Goal: Transaction & Acquisition: Purchase product/service

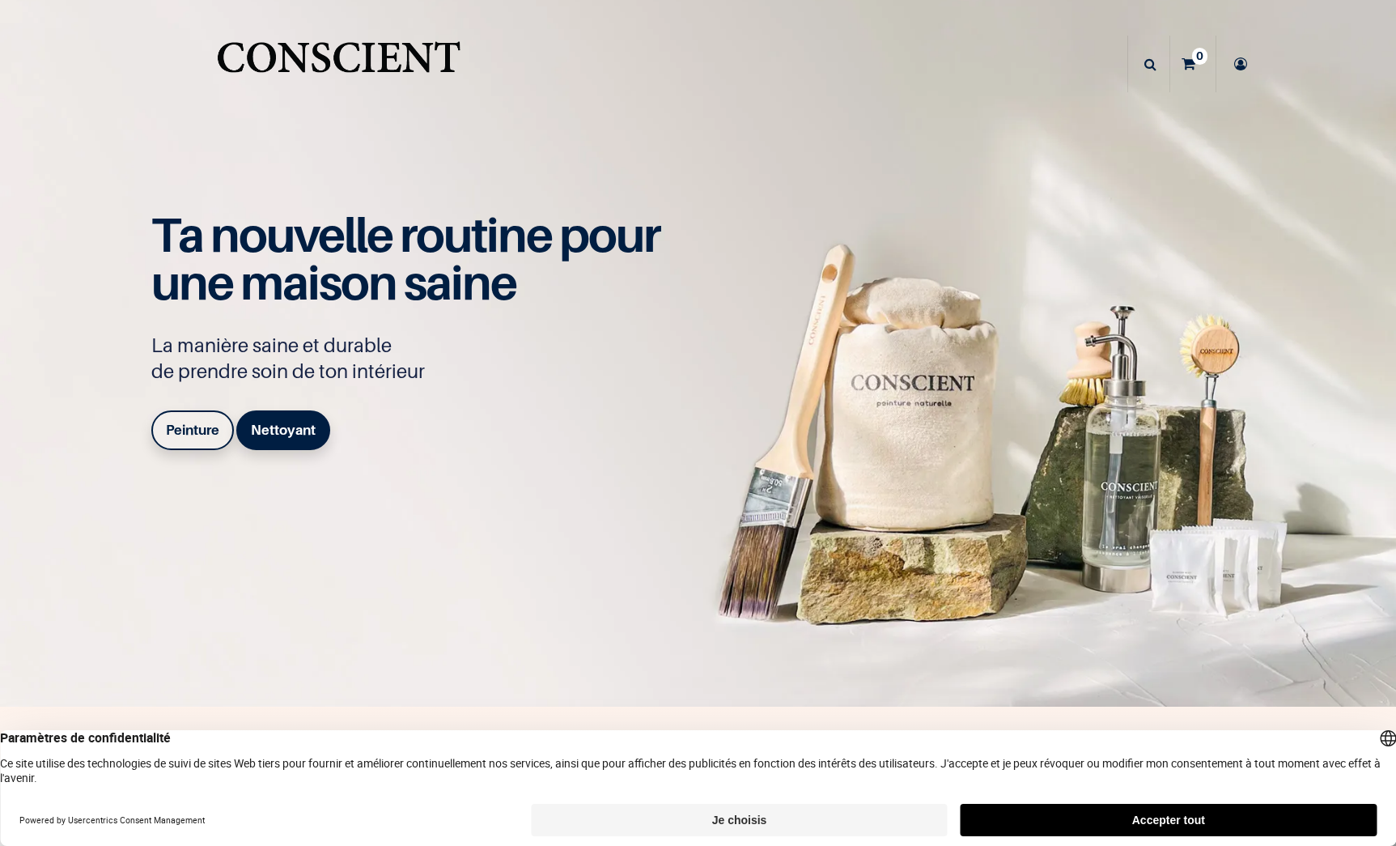
scroll to position [249, 0]
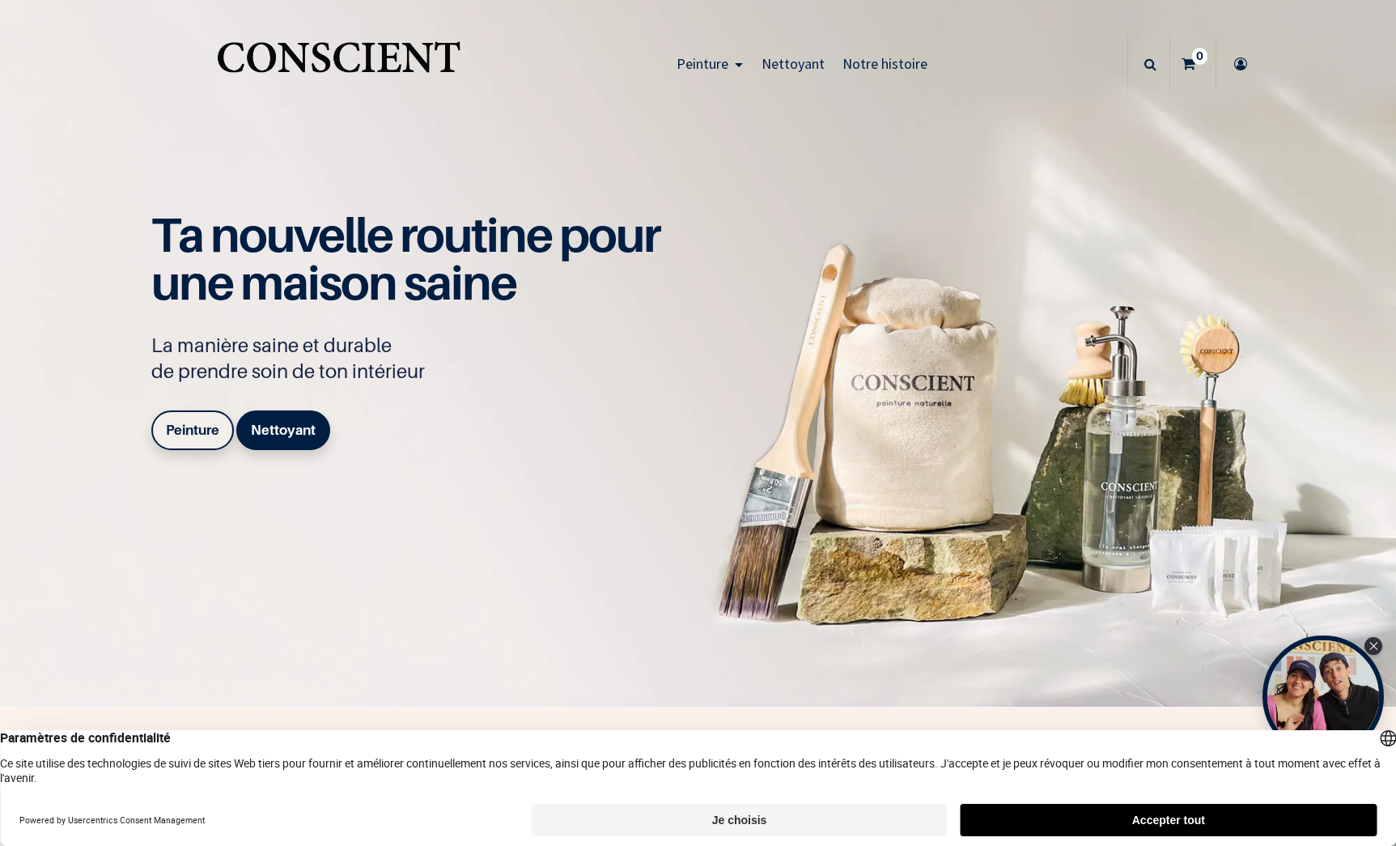
click at [200, 427] on b "Peinture" at bounding box center [192, 430] width 53 height 16
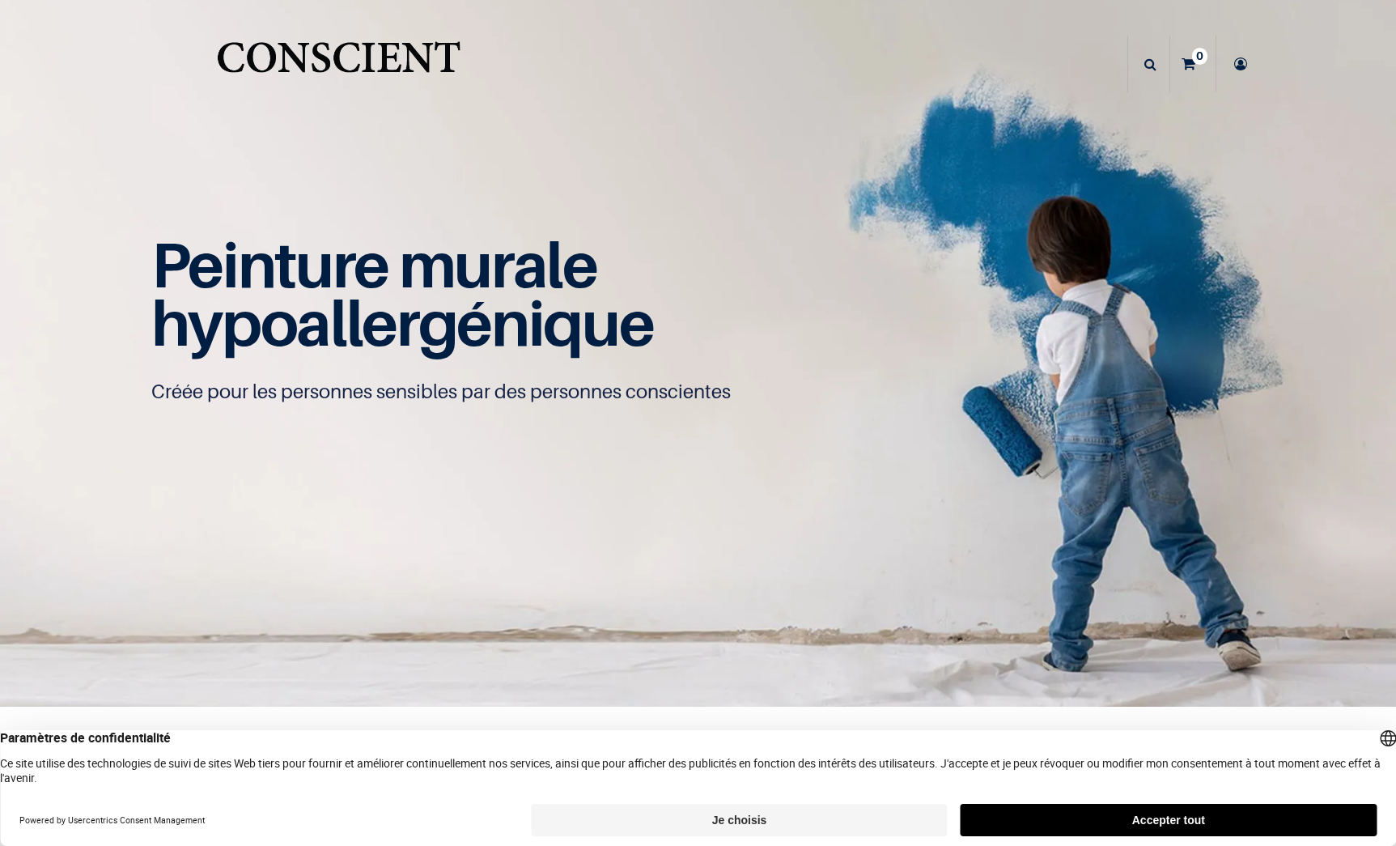
scroll to position [263, 0]
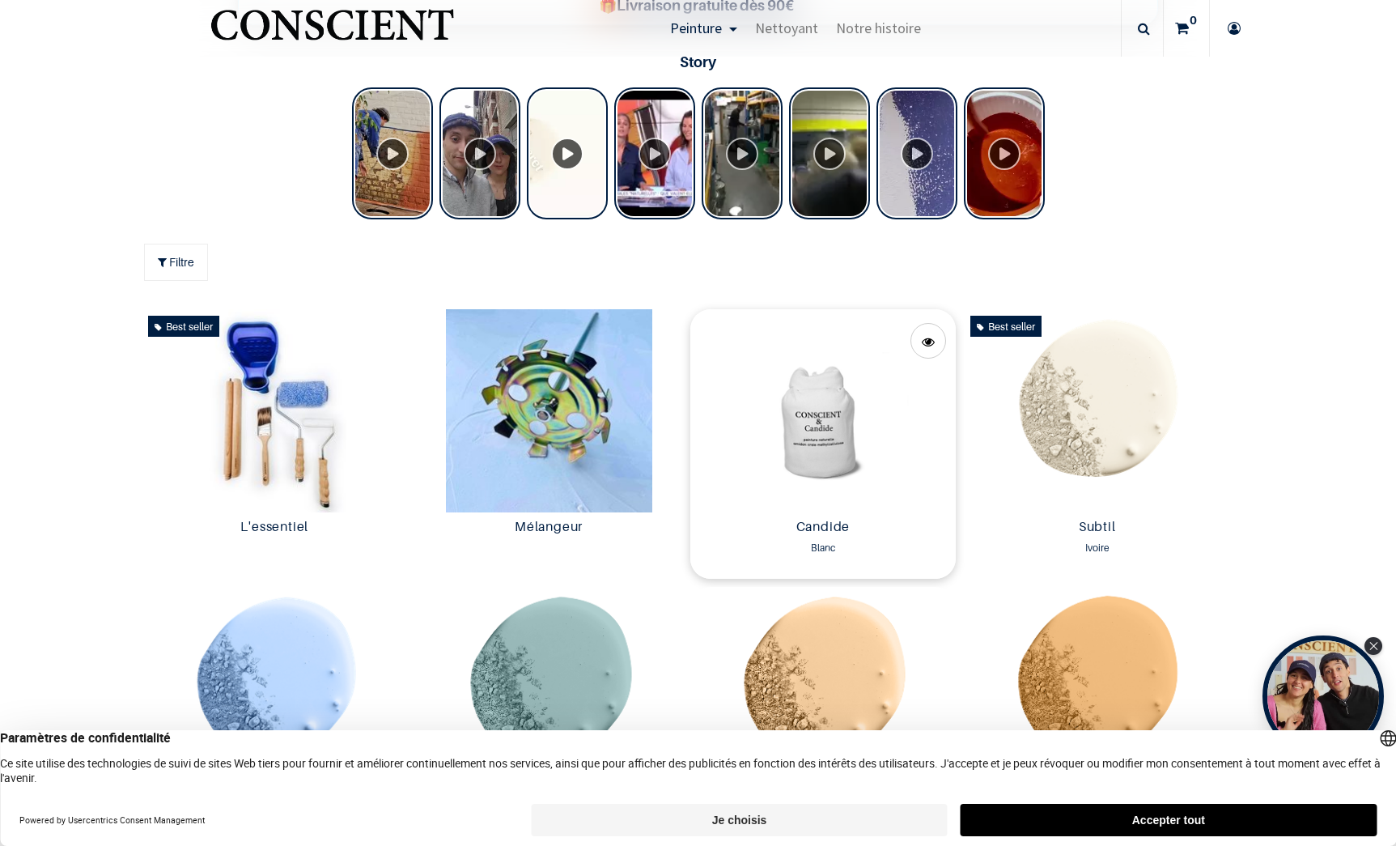
scroll to position [813, 0]
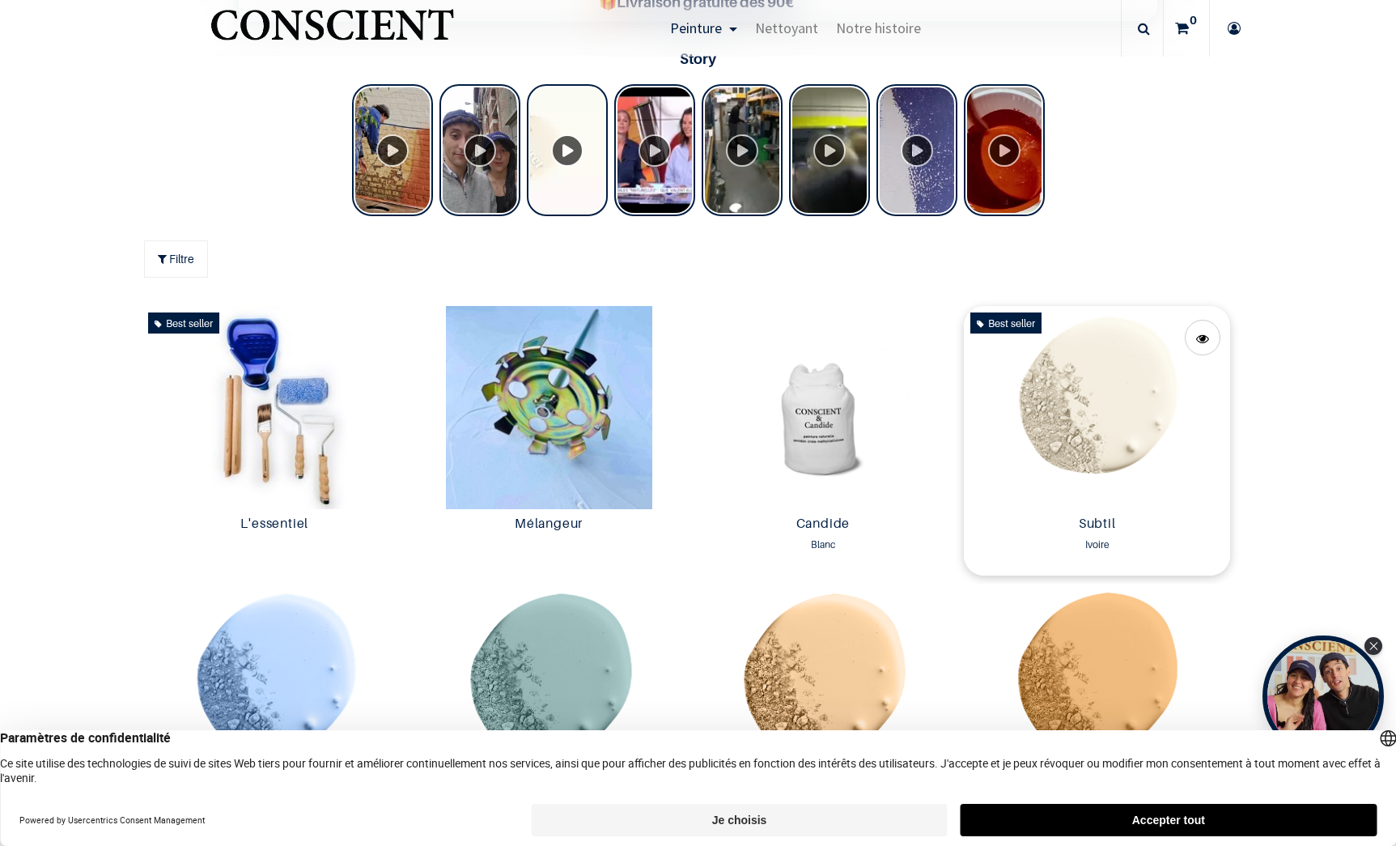
click at [1116, 466] on img at bounding box center [1097, 407] width 266 height 203
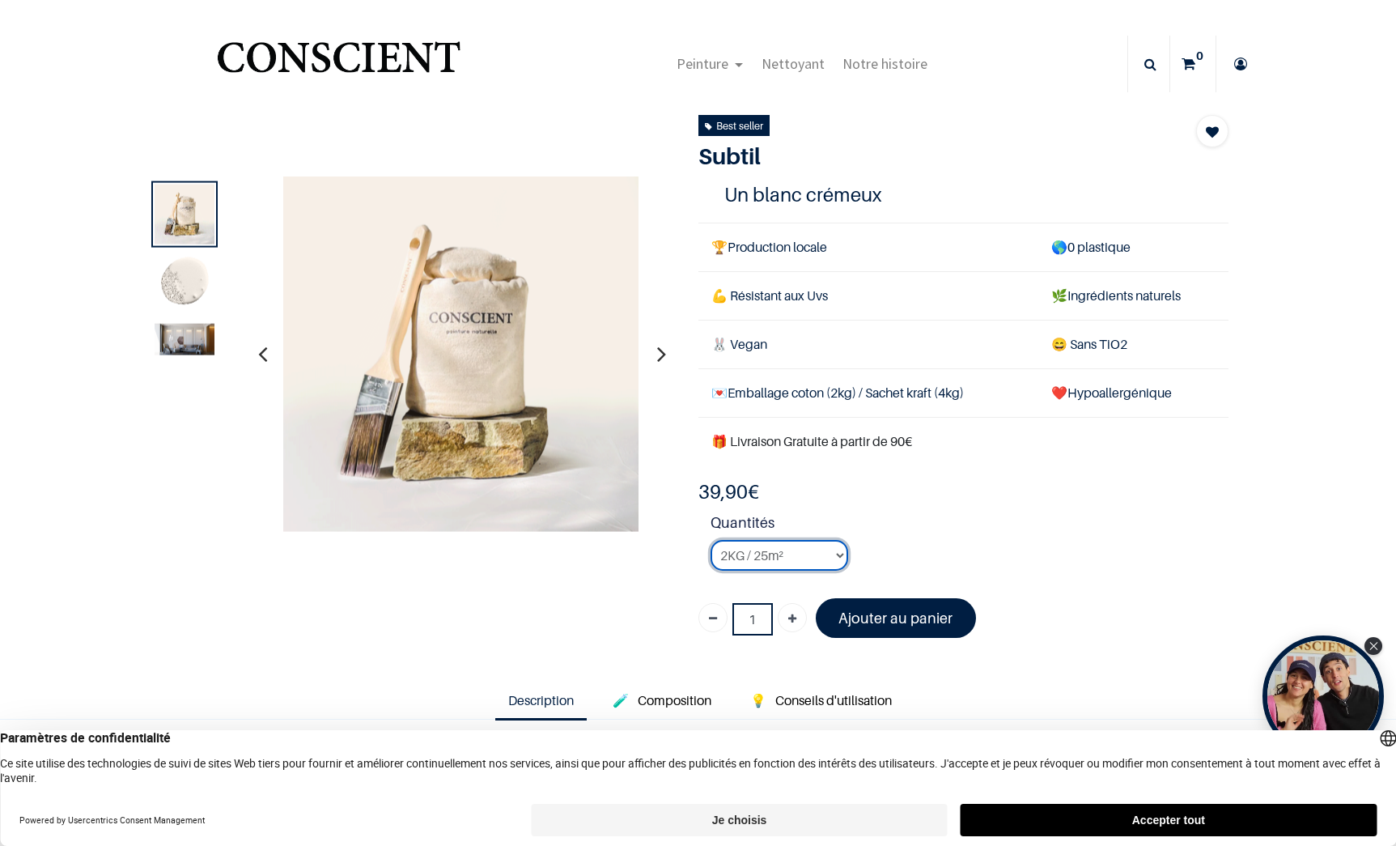
click at [836, 550] on select "2KG / 25m² 4KG / 50m² 8KG / 100m² Testeur" at bounding box center [780, 555] width 138 height 31
select select "127"
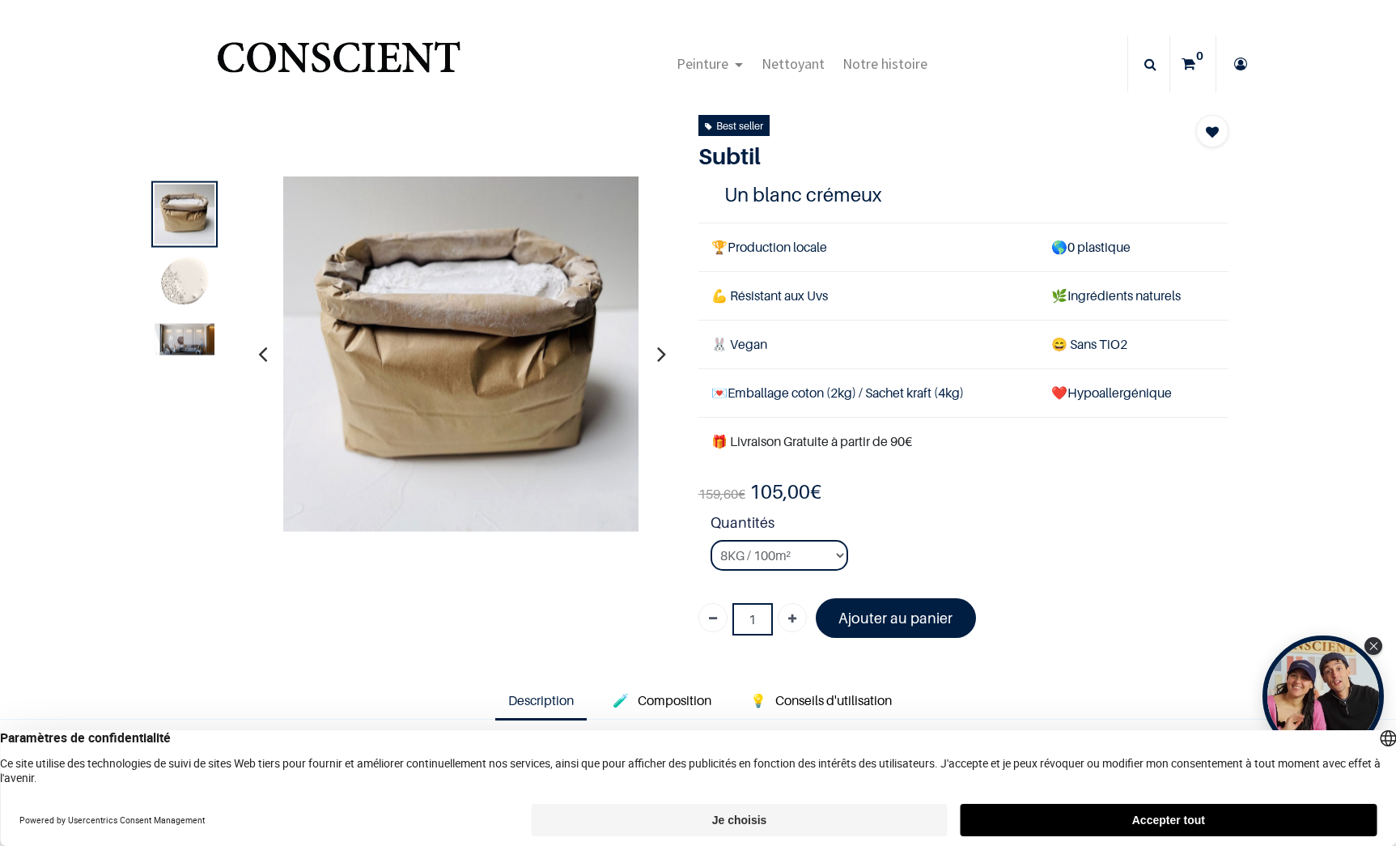
click at [788, 607] on icon "Ajouter" at bounding box center [792, 619] width 8 height 29
type input "5"
